Goal: Navigation & Orientation: Find specific page/section

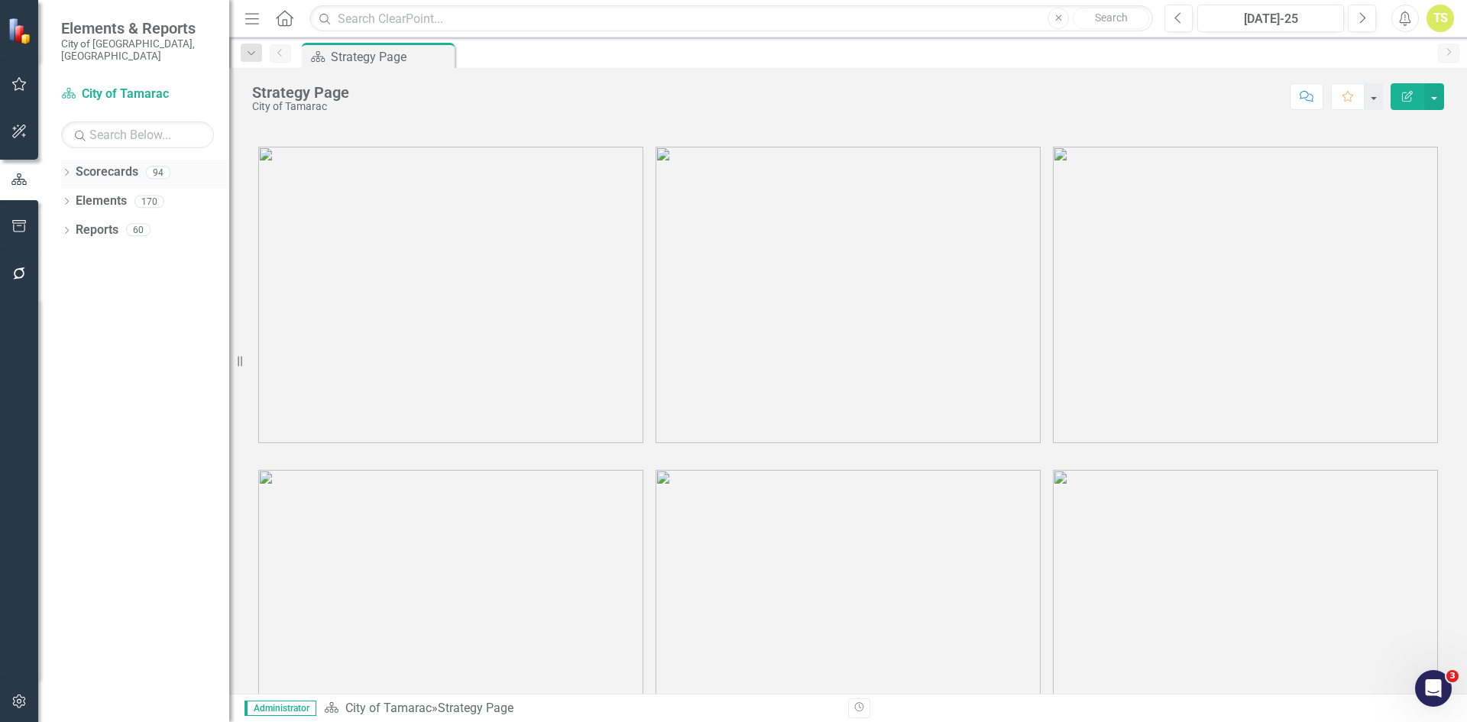
click at [66, 170] on icon "Dropdown" at bounding box center [66, 174] width 11 height 8
click at [73, 196] on icon "Dropdown" at bounding box center [74, 200] width 11 height 9
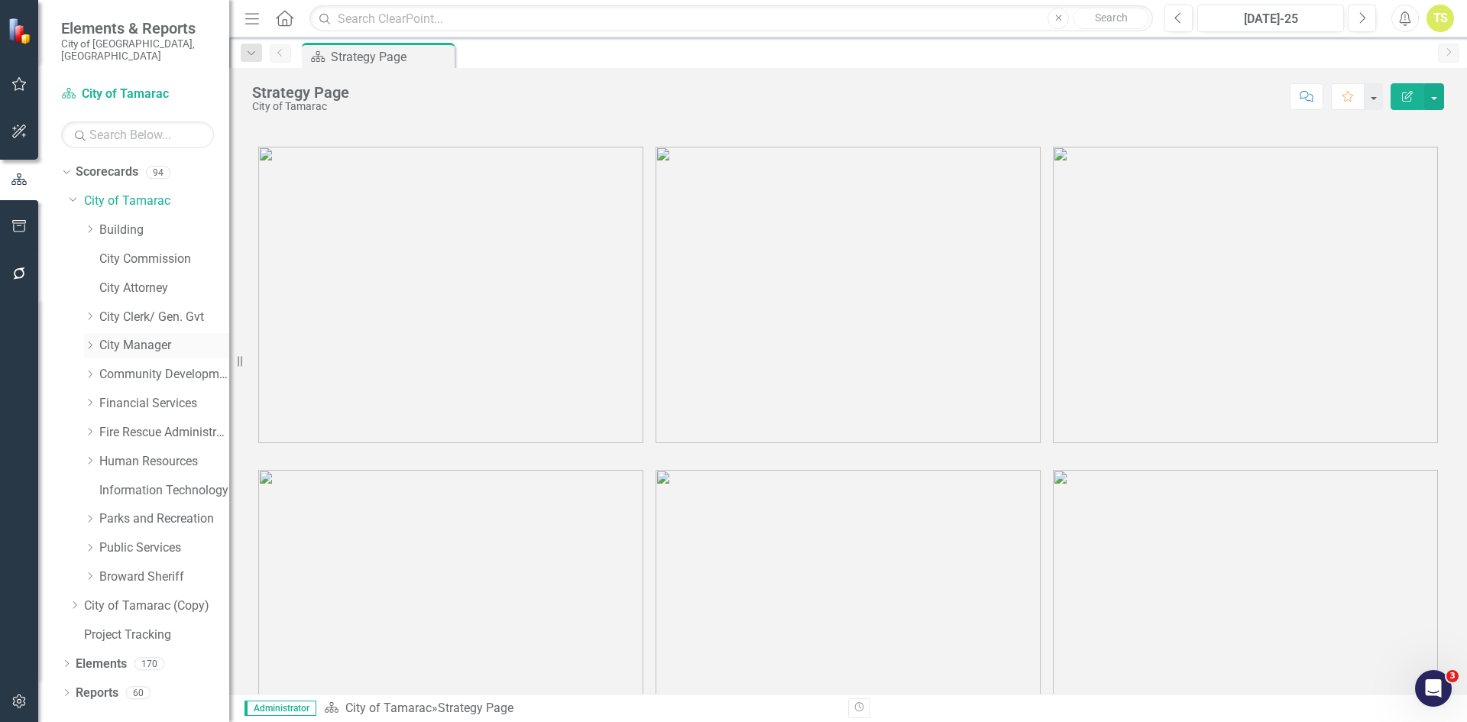
click at [125, 337] on link "City Manager" at bounding box center [164, 346] width 130 height 18
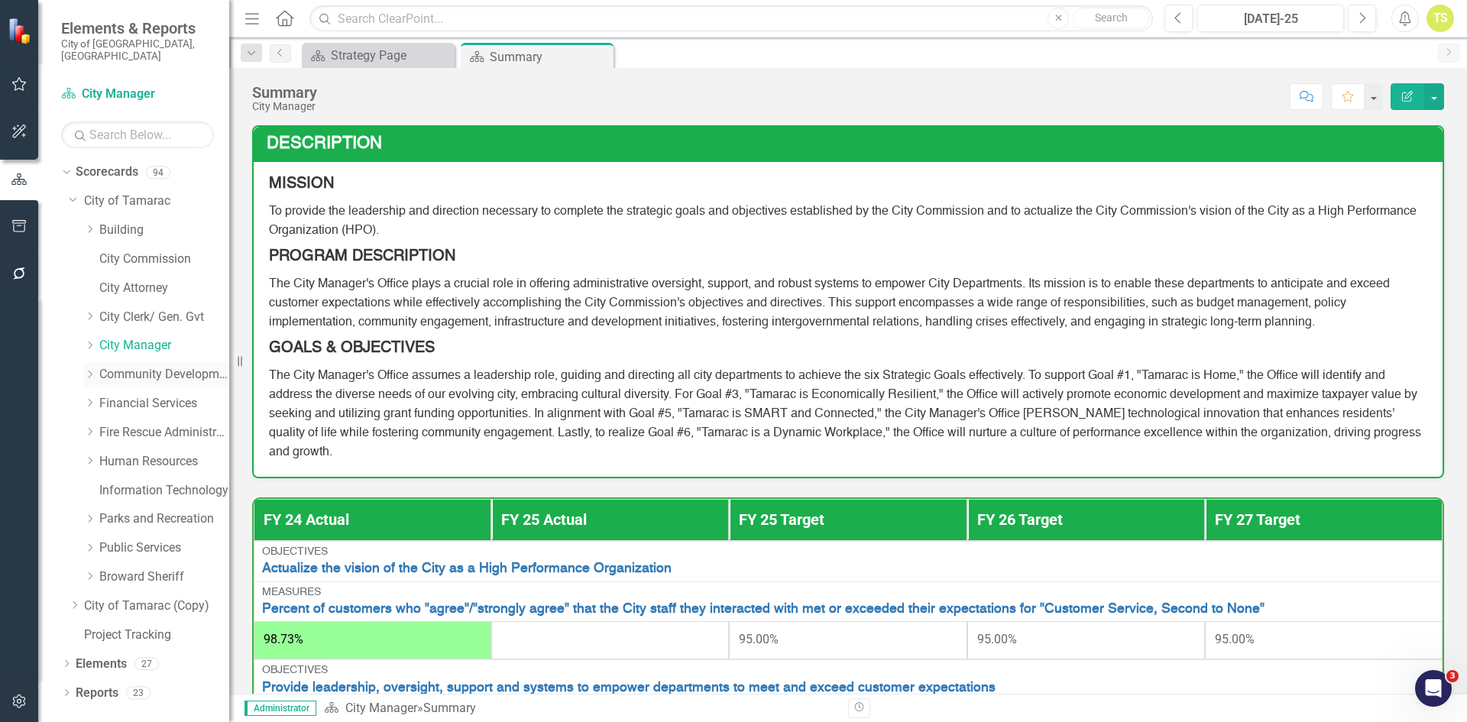
click at [142, 366] on link "Community Development" at bounding box center [164, 375] width 130 height 18
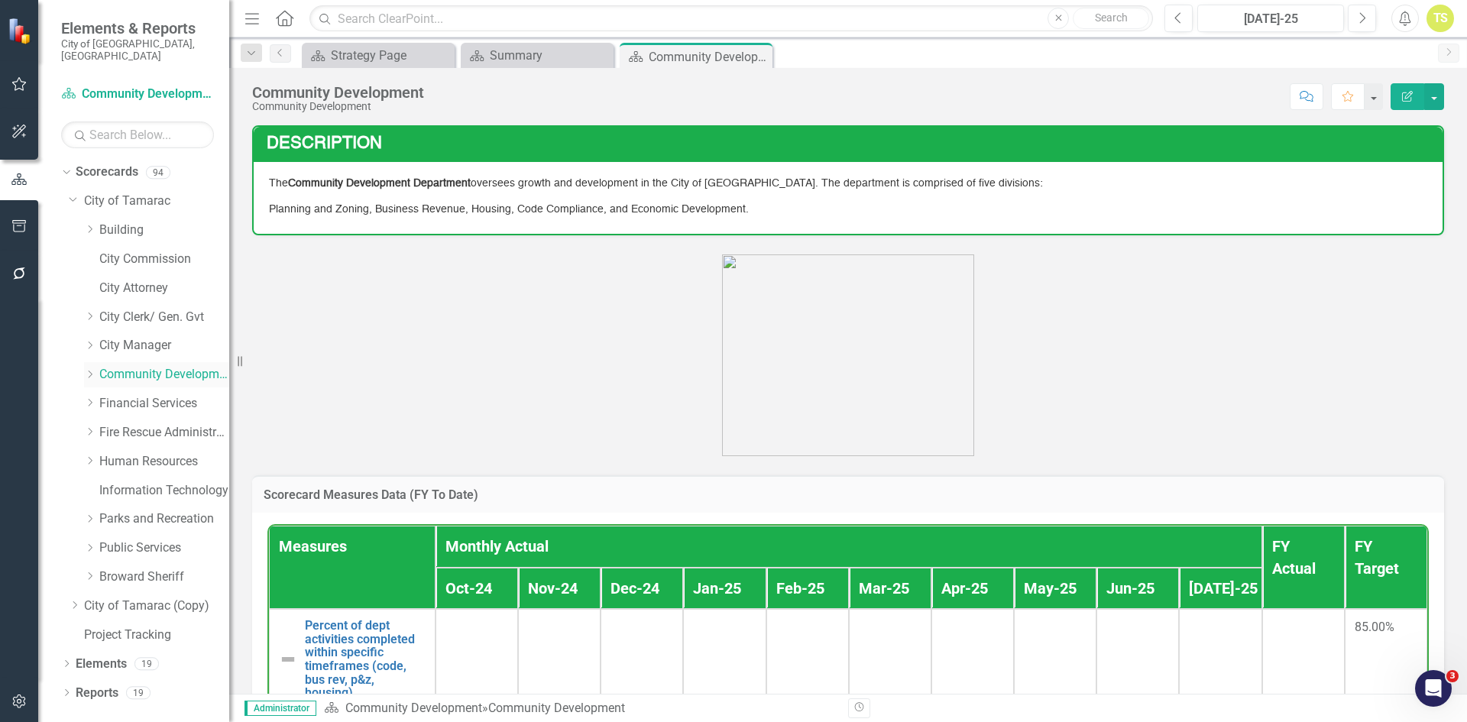
click at [91, 370] on icon "Dropdown" at bounding box center [89, 374] width 11 height 9
click at [176, 396] on link "Planning and Zoning" at bounding box center [172, 404] width 115 height 18
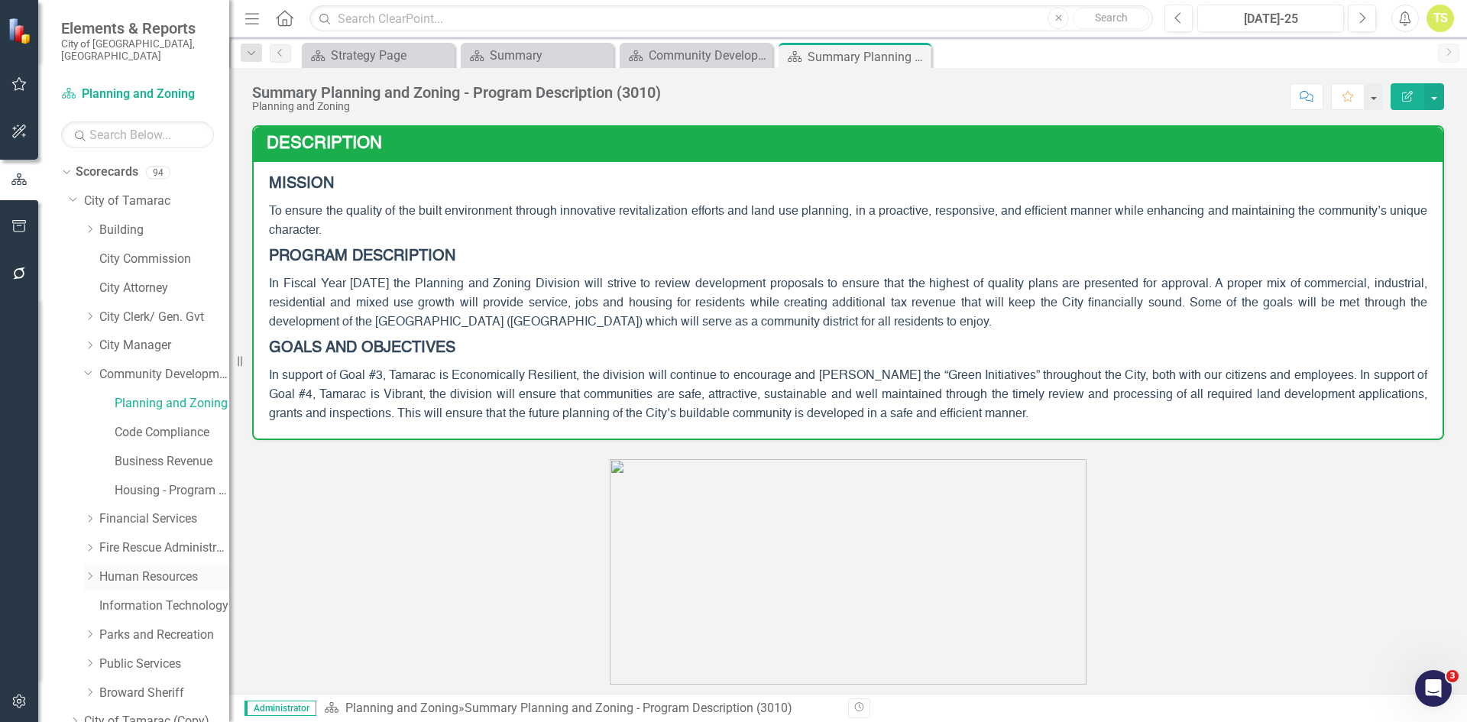
click at [130, 569] on link "Human Resources" at bounding box center [164, 578] width 130 height 18
